Goal: Information Seeking & Learning: Learn about a topic

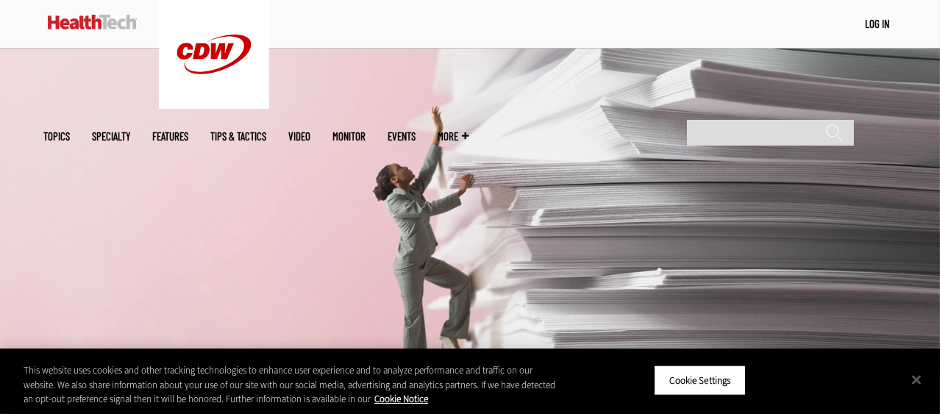
scroll to position [368, 0]
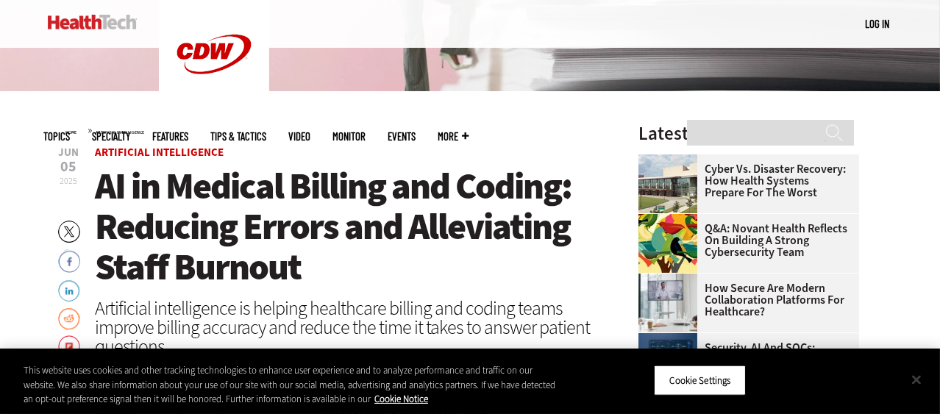
click at [919, 377] on button "Close" at bounding box center [916, 379] width 32 height 32
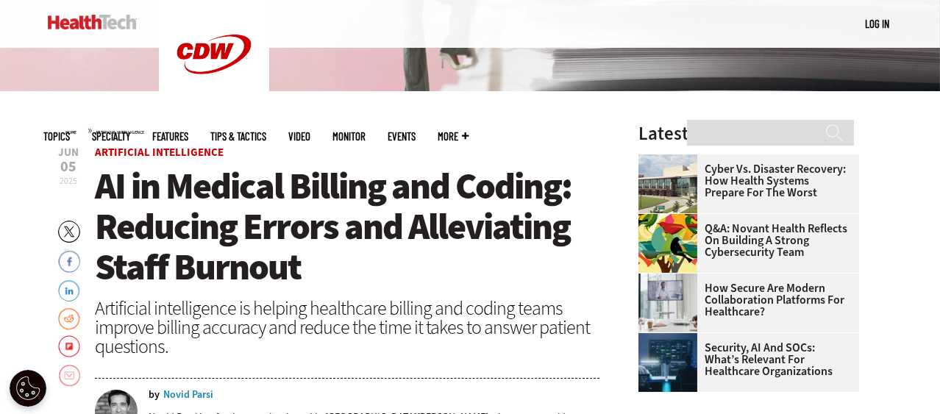
click at [67, 374] on link "Email" at bounding box center [69, 376] width 22 height 24
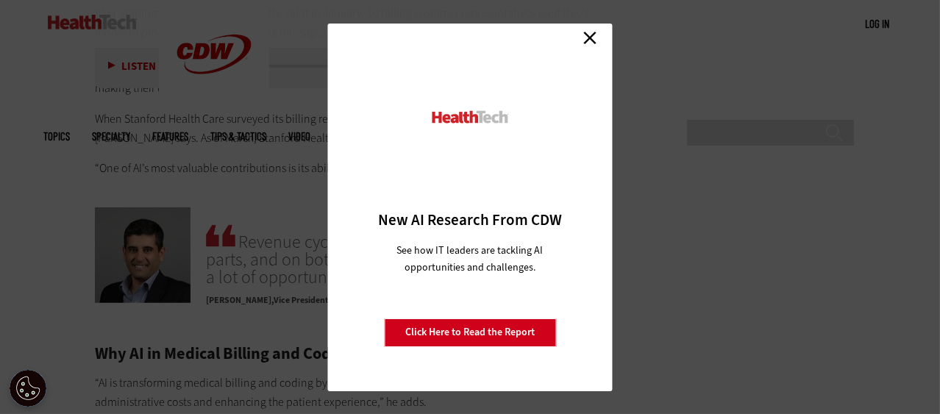
scroll to position [2084, 0]
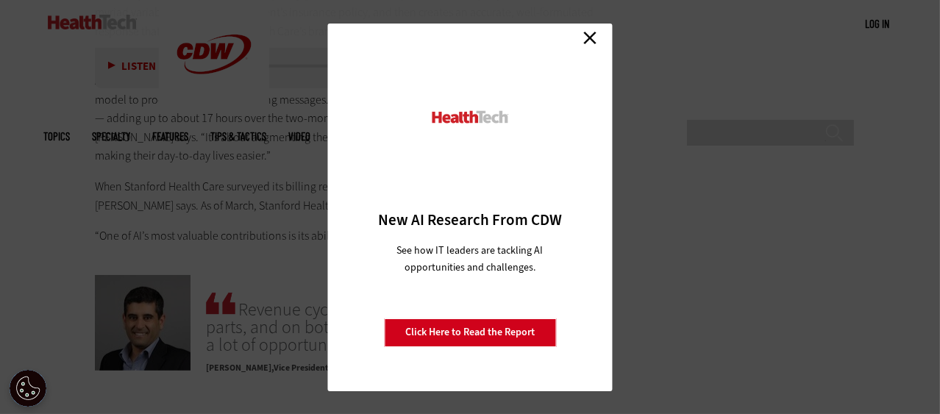
click at [592, 29] on link "Close" at bounding box center [590, 38] width 22 height 22
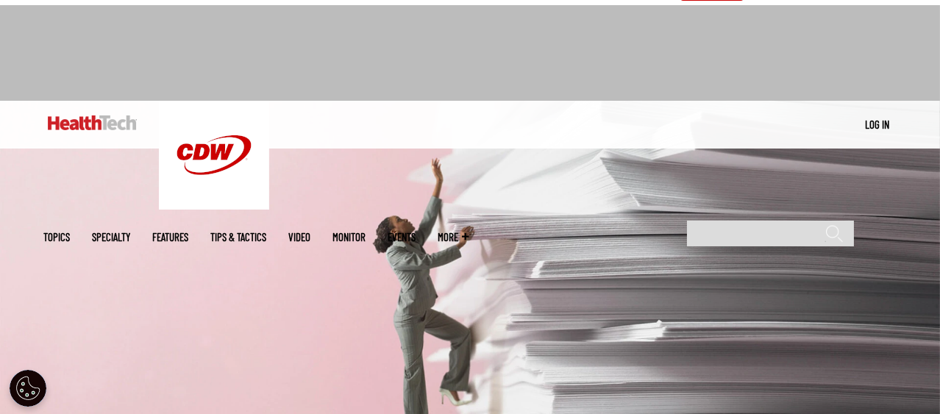
scroll to position [0, 0]
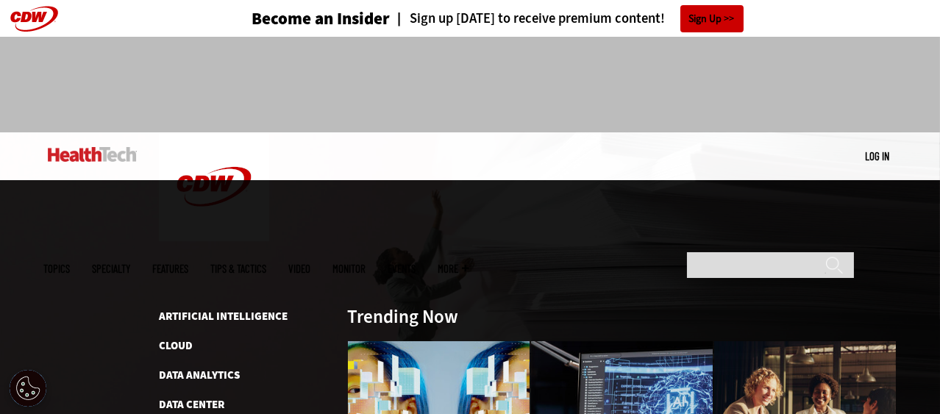
click at [70, 263] on span "Topics" at bounding box center [56, 268] width 26 height 11
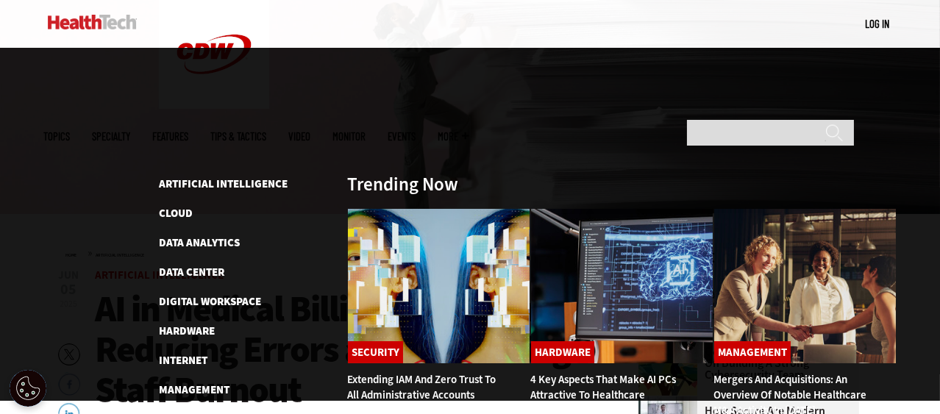
scroll to position [122, 0]
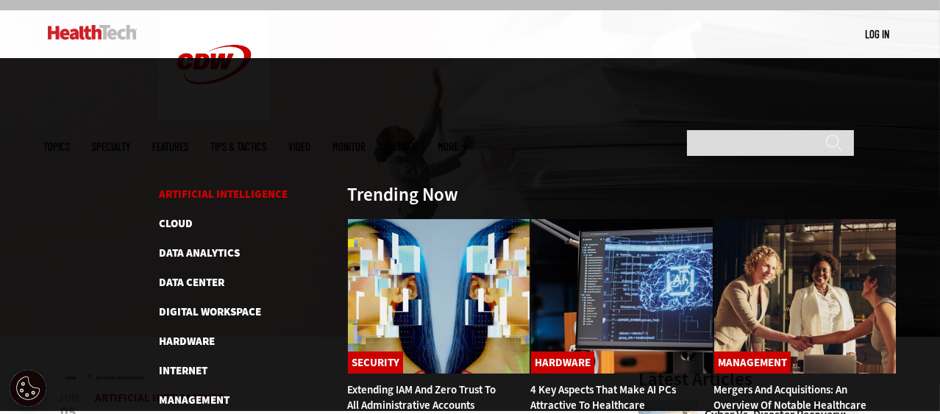
click at [190, 187] on link "Artificial Intelligence" at bounding box center [223, 194] width 129 height 15
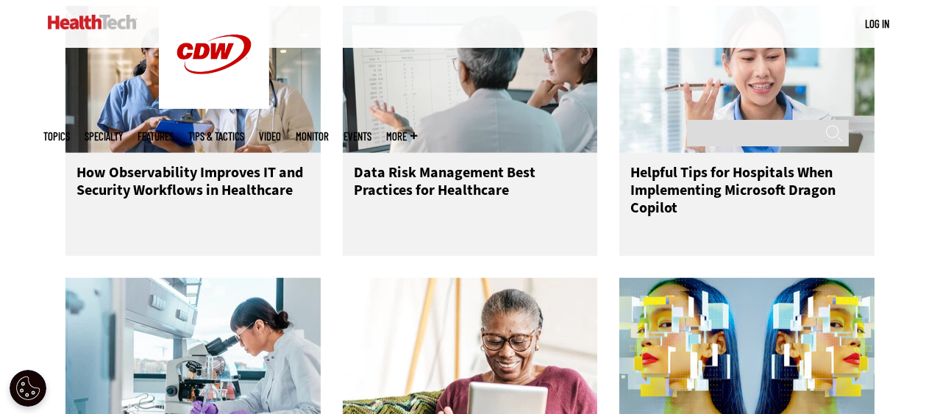
scroll to position [2084, 0]
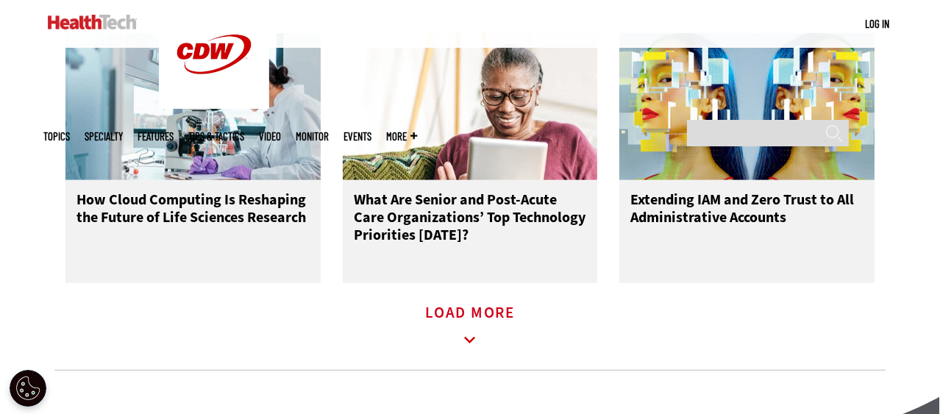
click at [471, 343] on icon at bounding box center [470, 341] width 34 height 34
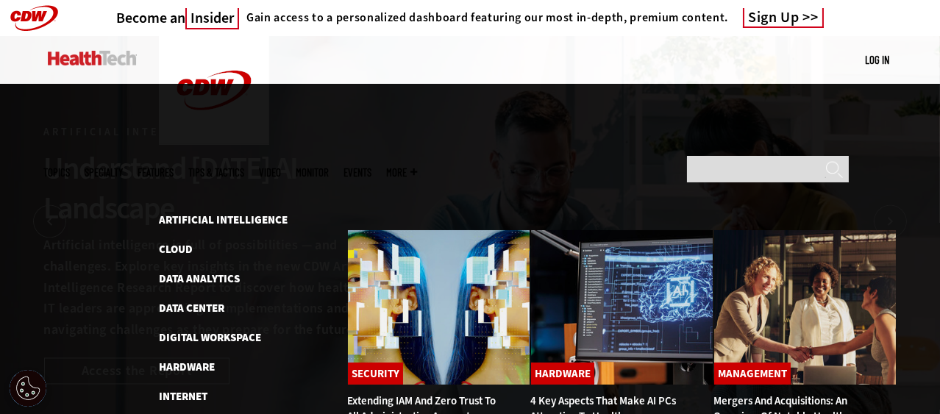
scroll to position [0, 0]
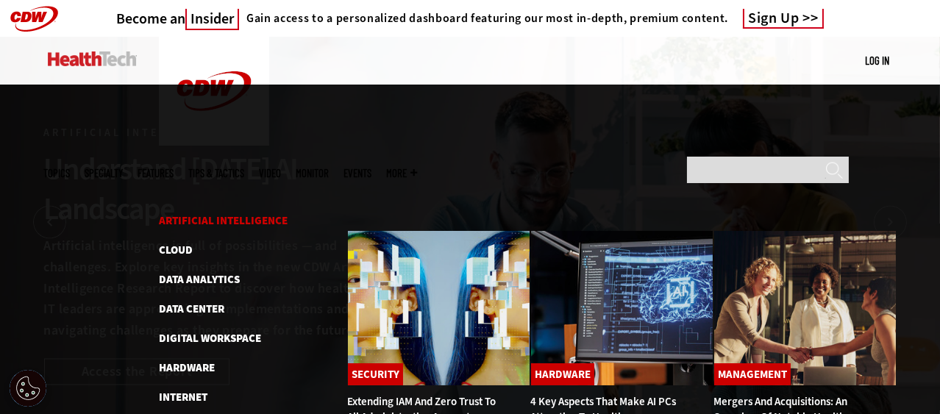
click at [185, 213] on link "Artificial Intelligence" at bounding box center [223, 220] width 129 height 15
